Goal: Task Accomplishment & Management: Manage account settings

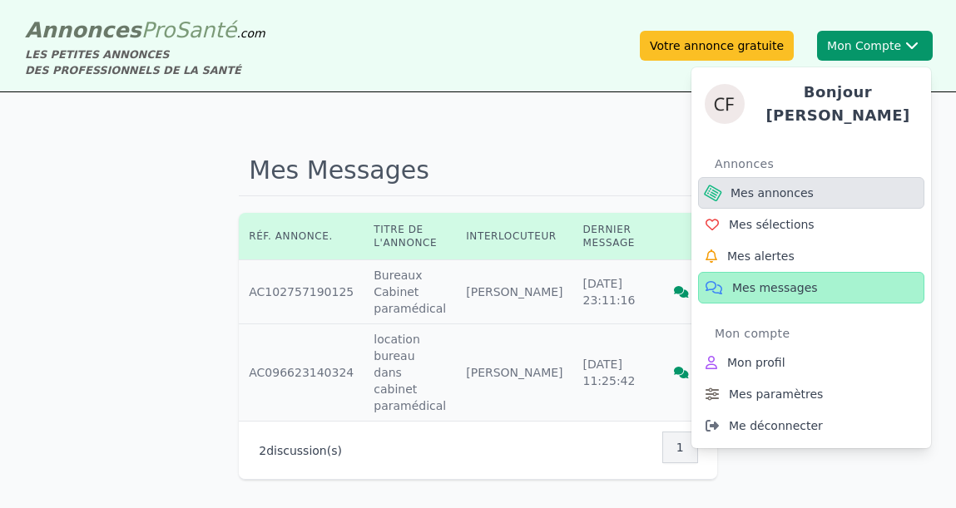
click at [775, 189] on span "Mes annonces" at bounding box center [772, 193] width 83 height 17
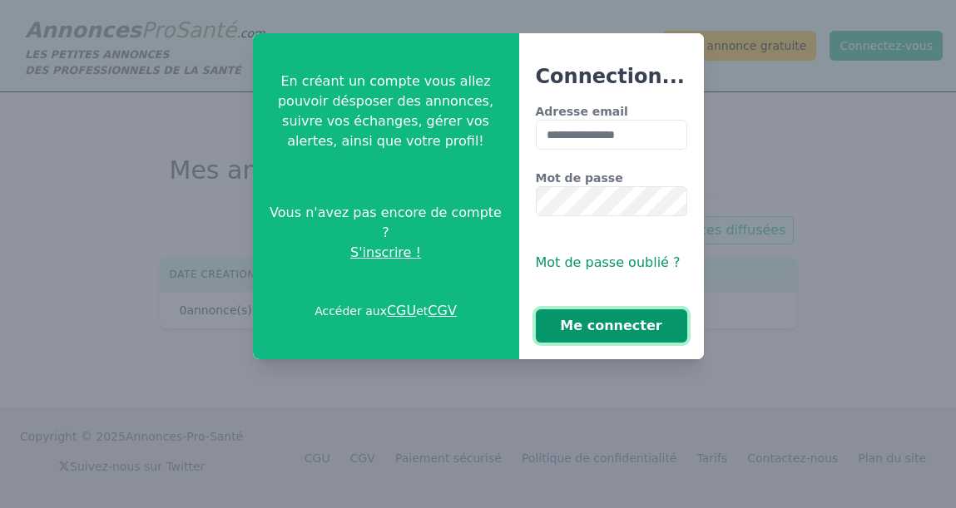
click at [620, 331] on button "Me connecter" at bounding box center [611, 326] width 151 height 33
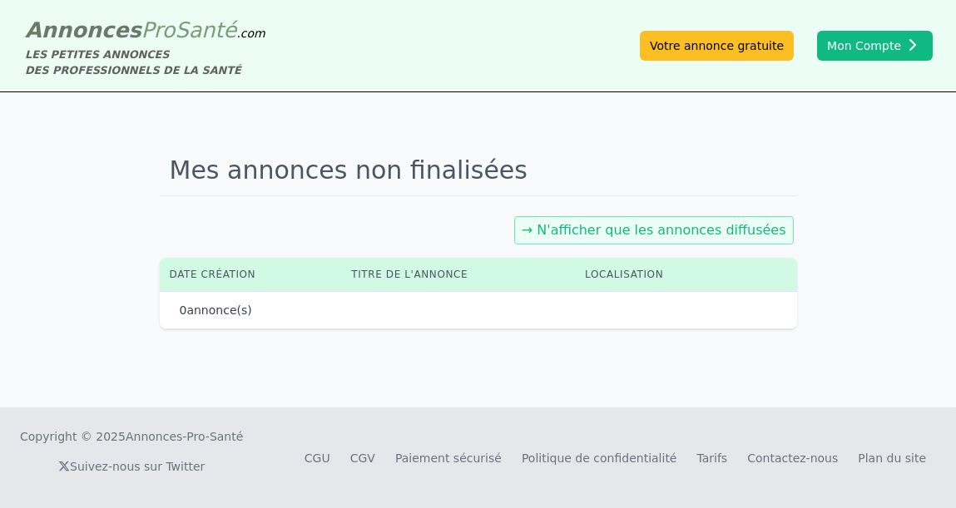
click at [633, 233] on link "→ N'afficher que les annonces diffusées" at bounding box center [654, 230] width 265 height 16
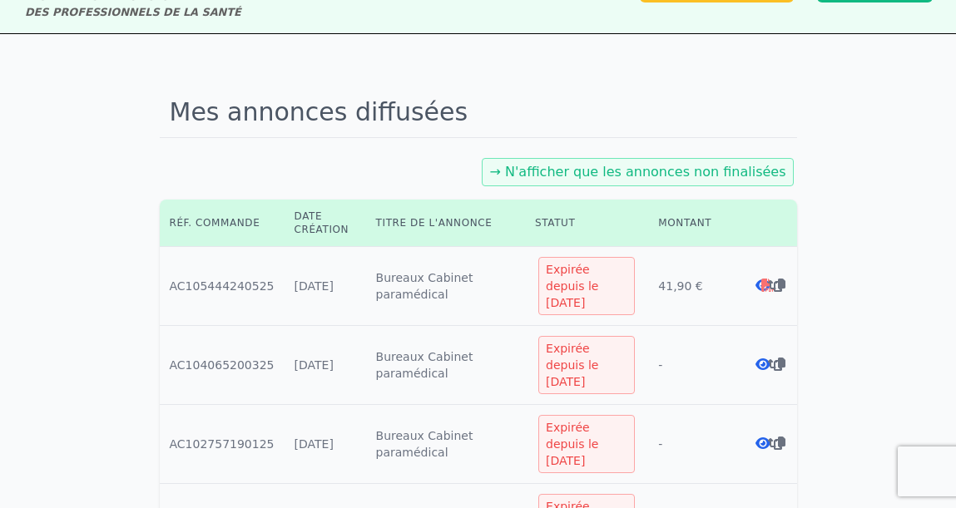
scroll to position [59, 0]
click at [560, 274] on div "Expirée depuis le [DATE]" at bounding box center [586, 285] width 97 height 58
click at [293, 276] on td "Créée le : [DATE]" at bounding box center [326, 285] width 82 height 79
click at [776, 278] on icon at bounding box center [780, 284] width 12 height 13
